Goal: Task Accomplishment & Management: Manage account settings

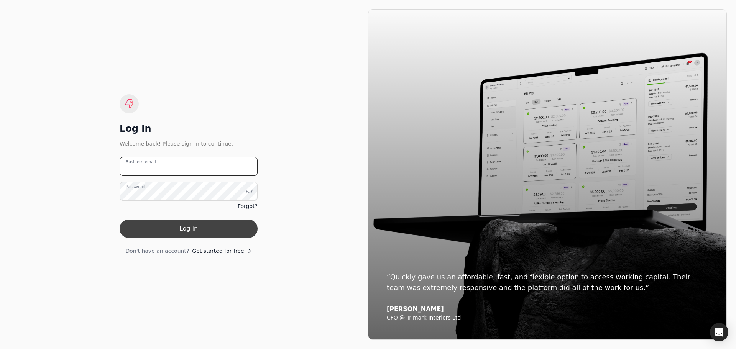
type email "[EMAIL_ADDRESS][DOMAIN_NAME]"
click at [206, 232] on button "Log in" at bounding box center [189, 229] width 138 height 18
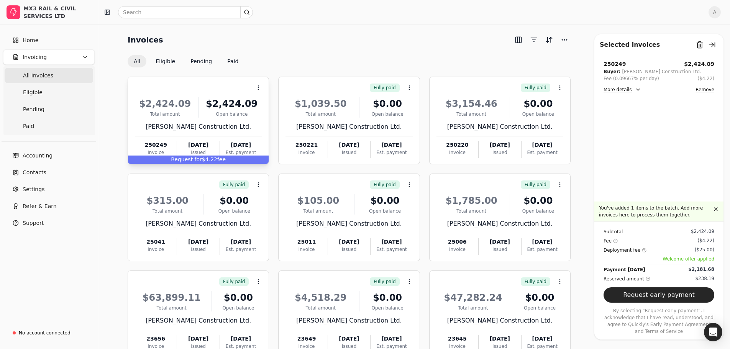
click at [202, 161] on span "Request for" at bounding box center [186, 159] width 31 height 6
click at [289, 103] on li "Open" at bounding box center [295, 107] width 94 height 14
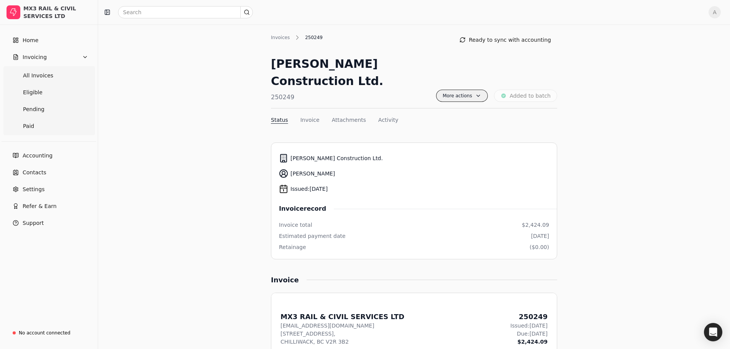
click at [481, 90] on span "More actions" at bounding box center [462, 96] width 52 height 12
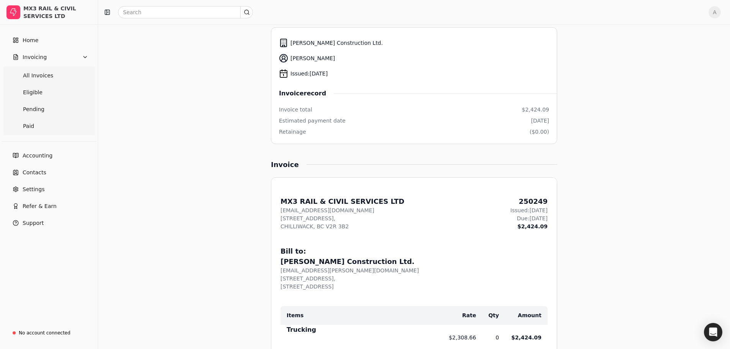
scroll to position [115, 0]
click at [32, 110] on span "Pending" at bounding box center [33, 109] width 21 height 8
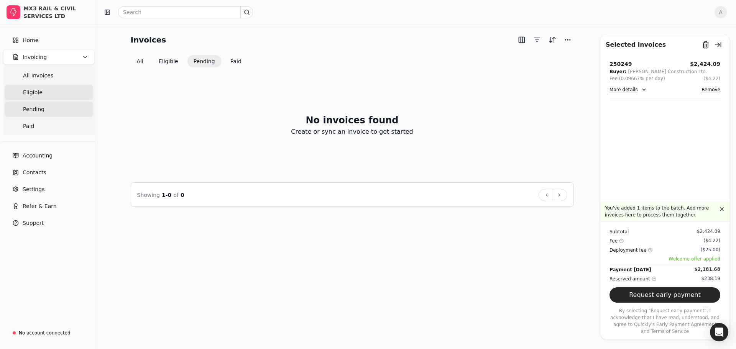
click at [33, 94] on span "Eligible" at bounding box center [33, 93] width 20 height 8
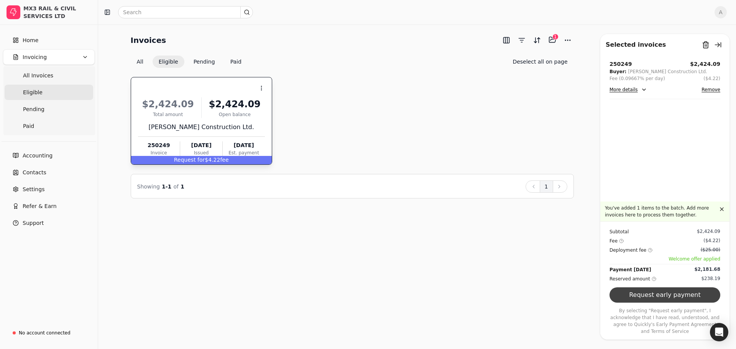
click at [658, 303] on button "Request early payment" at bounding box center [664, 294] width 111 height 15
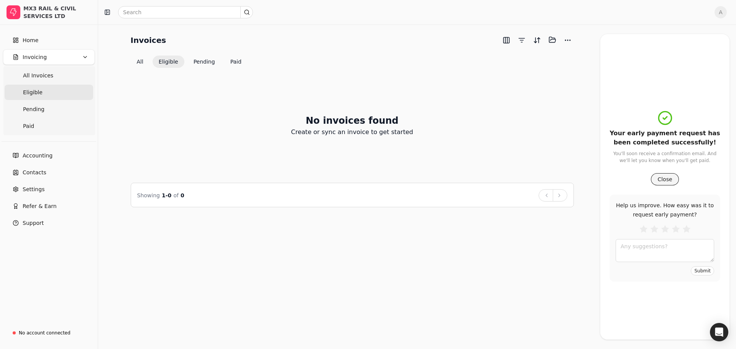
click at [667, 181] on button "Close" at bounding box center [665, 179] width 28 height 12
